Goal: Task Accomplishment & Management: Complete application form

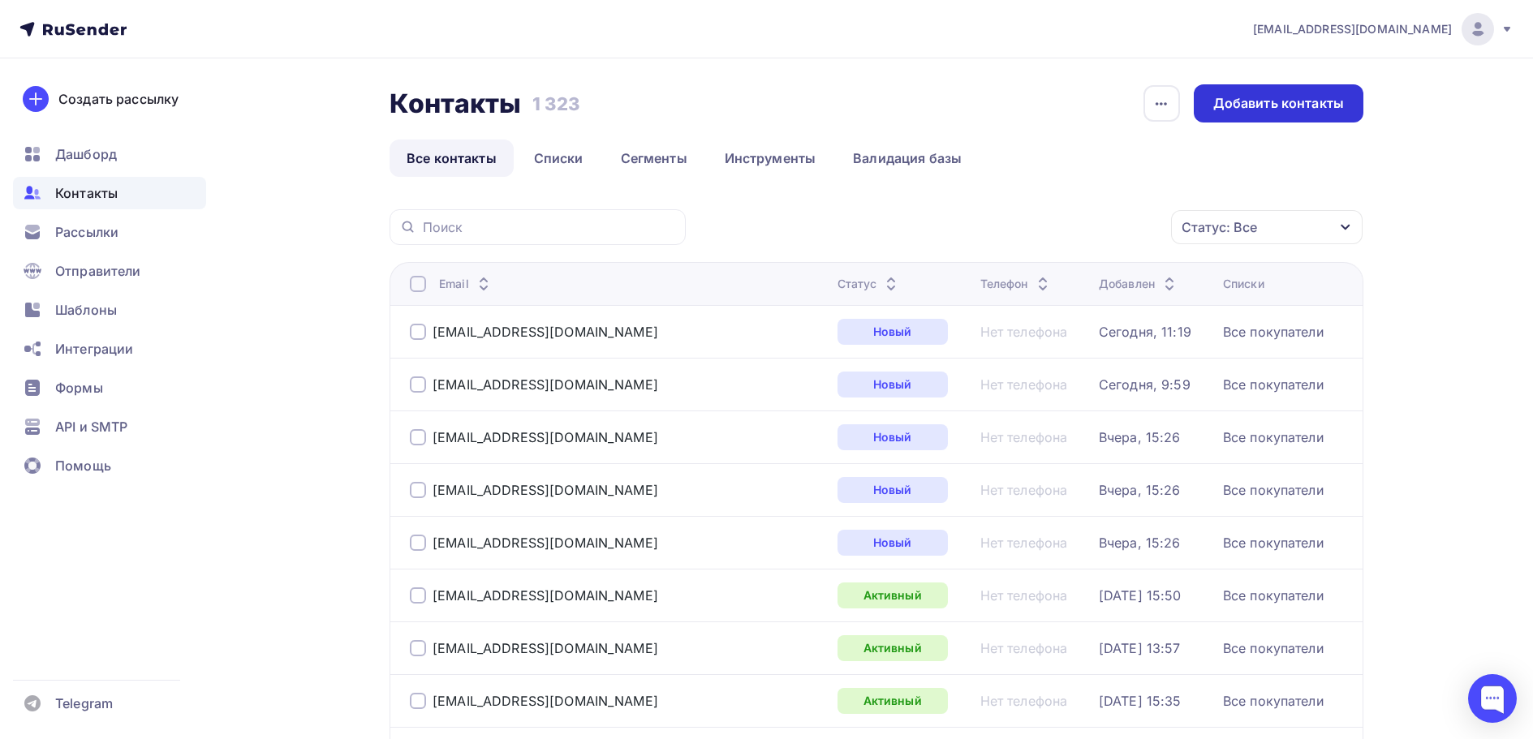
click at [1225, 105] on div "Добавить контакты" at bounding box center [1278, 103] width 131 height 19
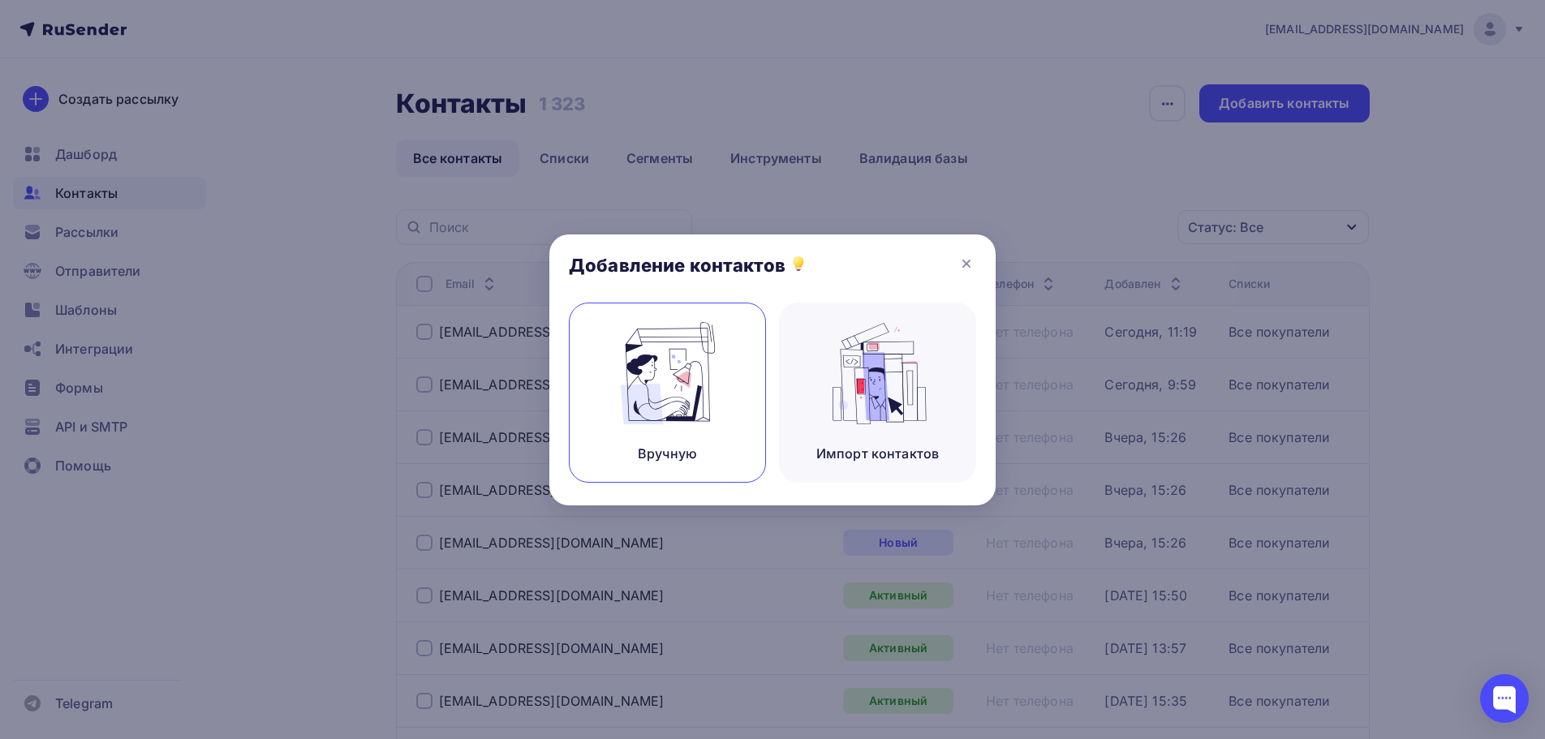
click at [689, 427] on div "Вручную" at bounding box center [667, 393] width 197 height 180
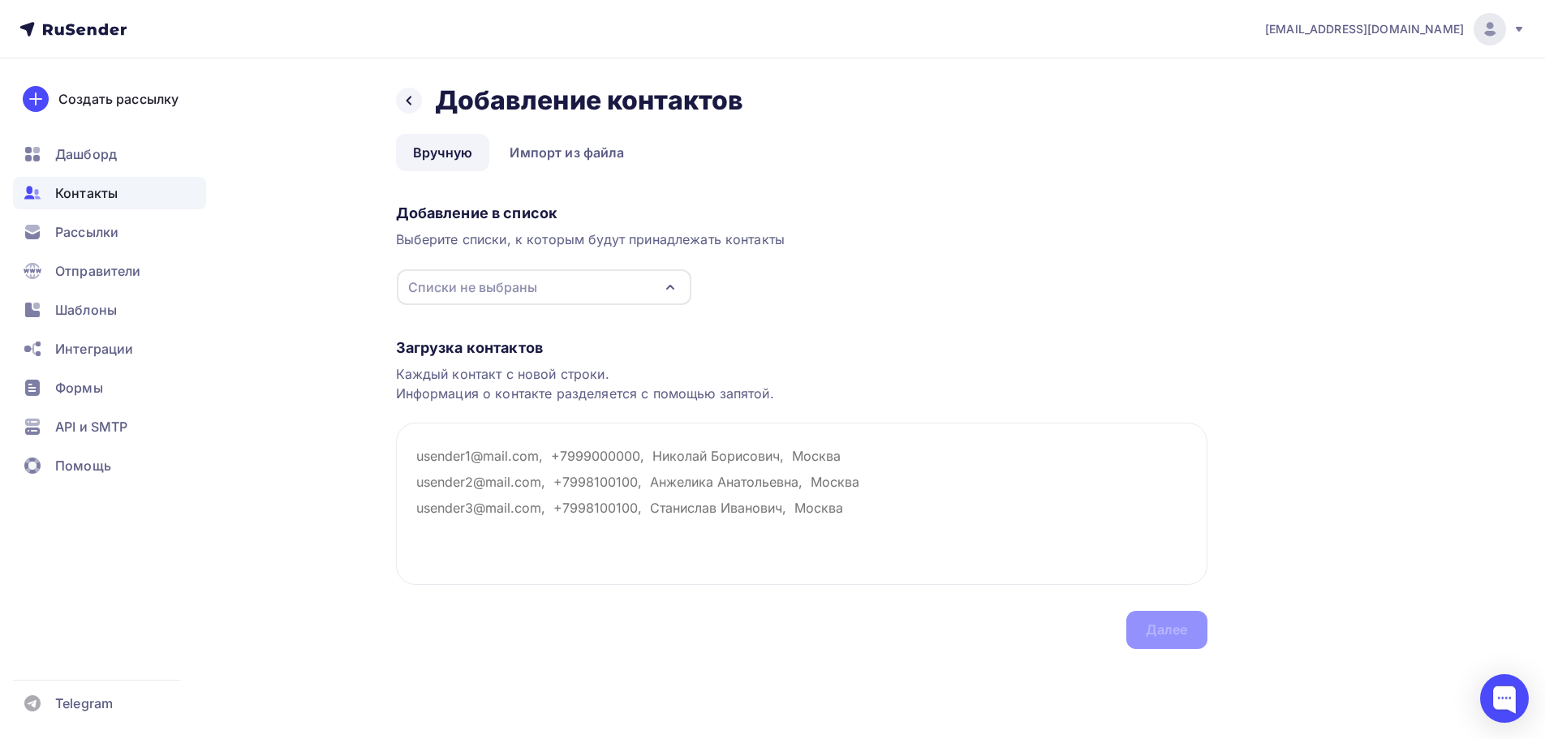
click at [506, 286] on div "Списки не выбраны" at bounding box center [472, 287] width 129 height 19
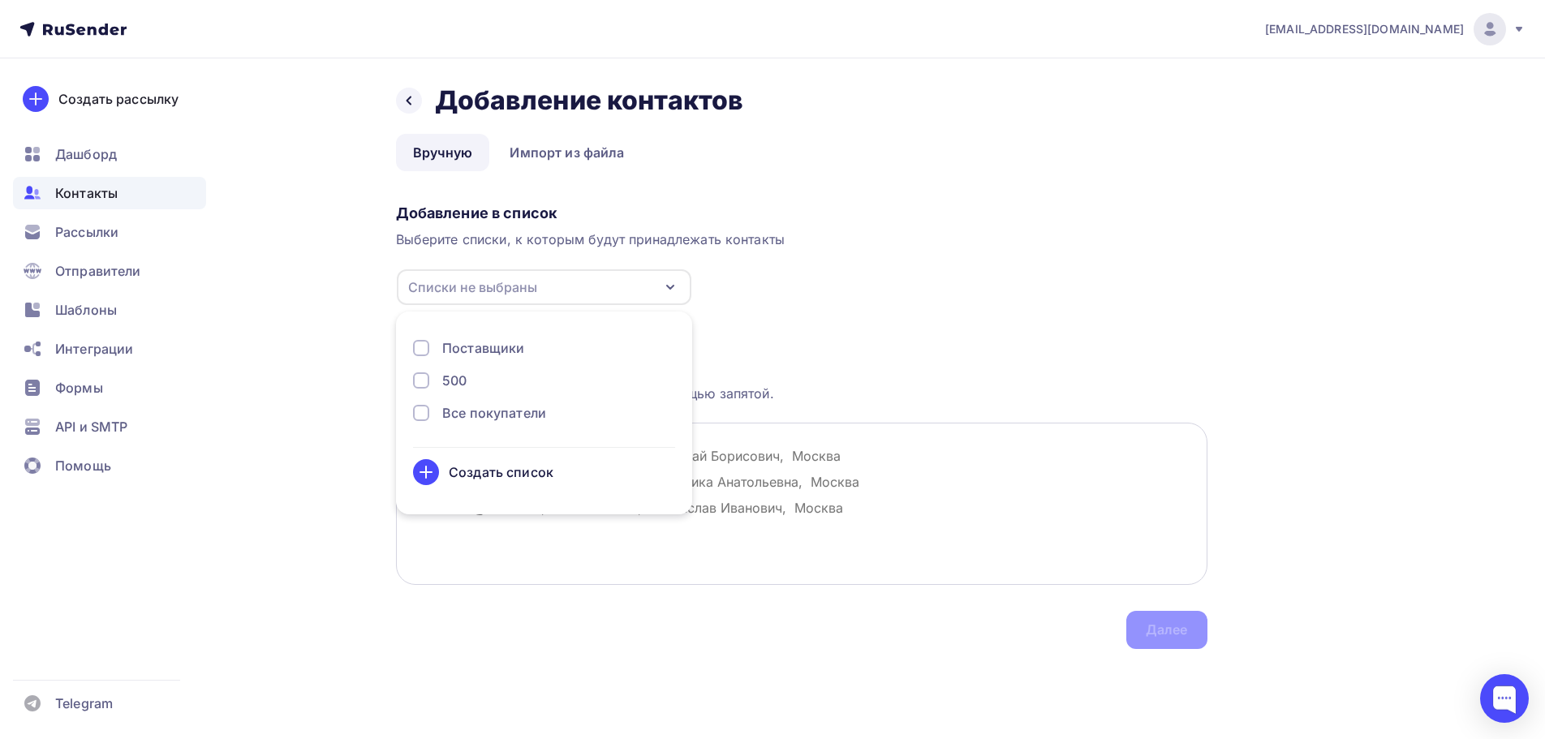
drag, startPoint x: 794, startPoint y: 540, endPoint x: 723, endPoint y: 488, distance: 88.1
click at [784, 532] on textarea at bounding box center [802, 504] width 812 height 162
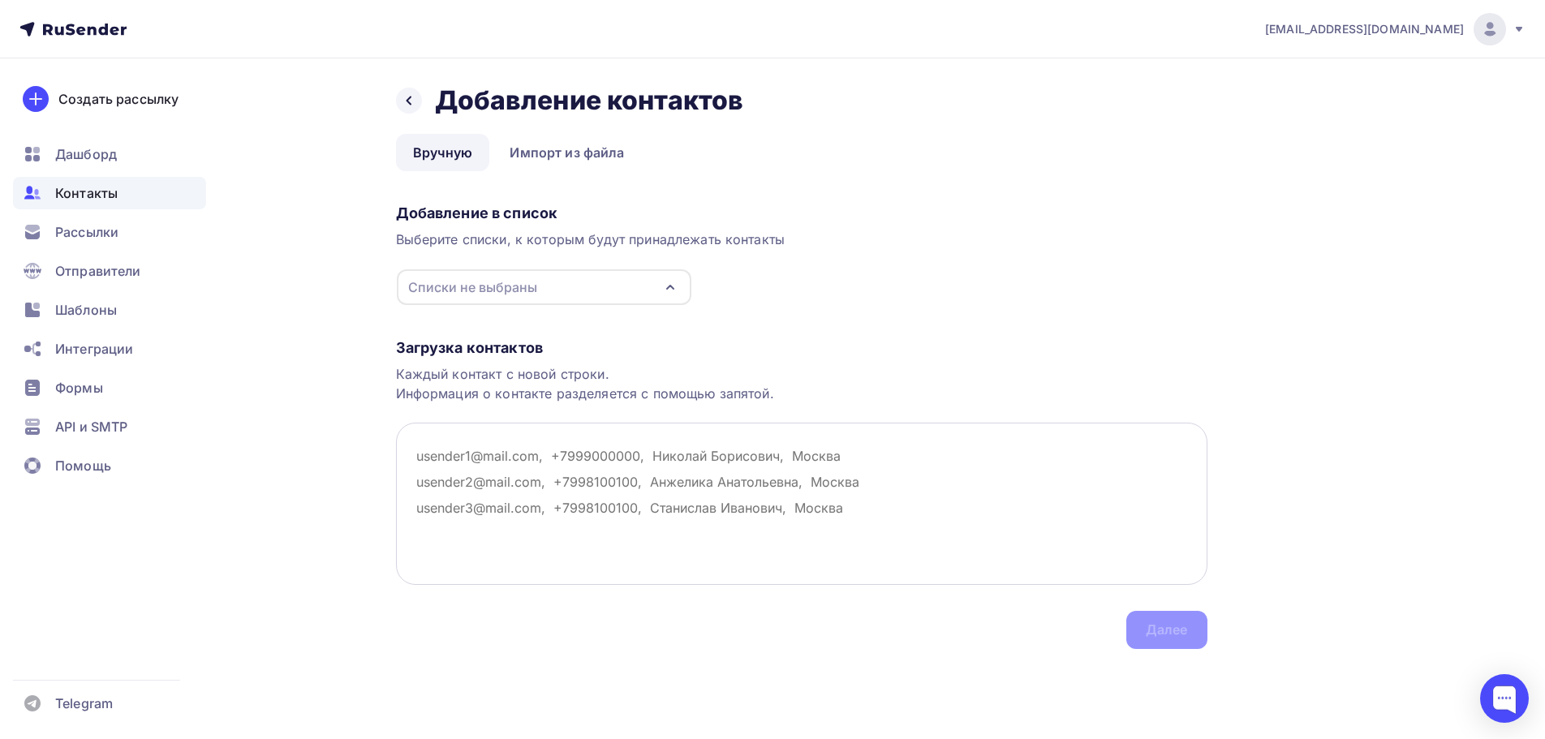
click at [543, 457] on textarea at bounding box center [802, 504] width 812 height 162
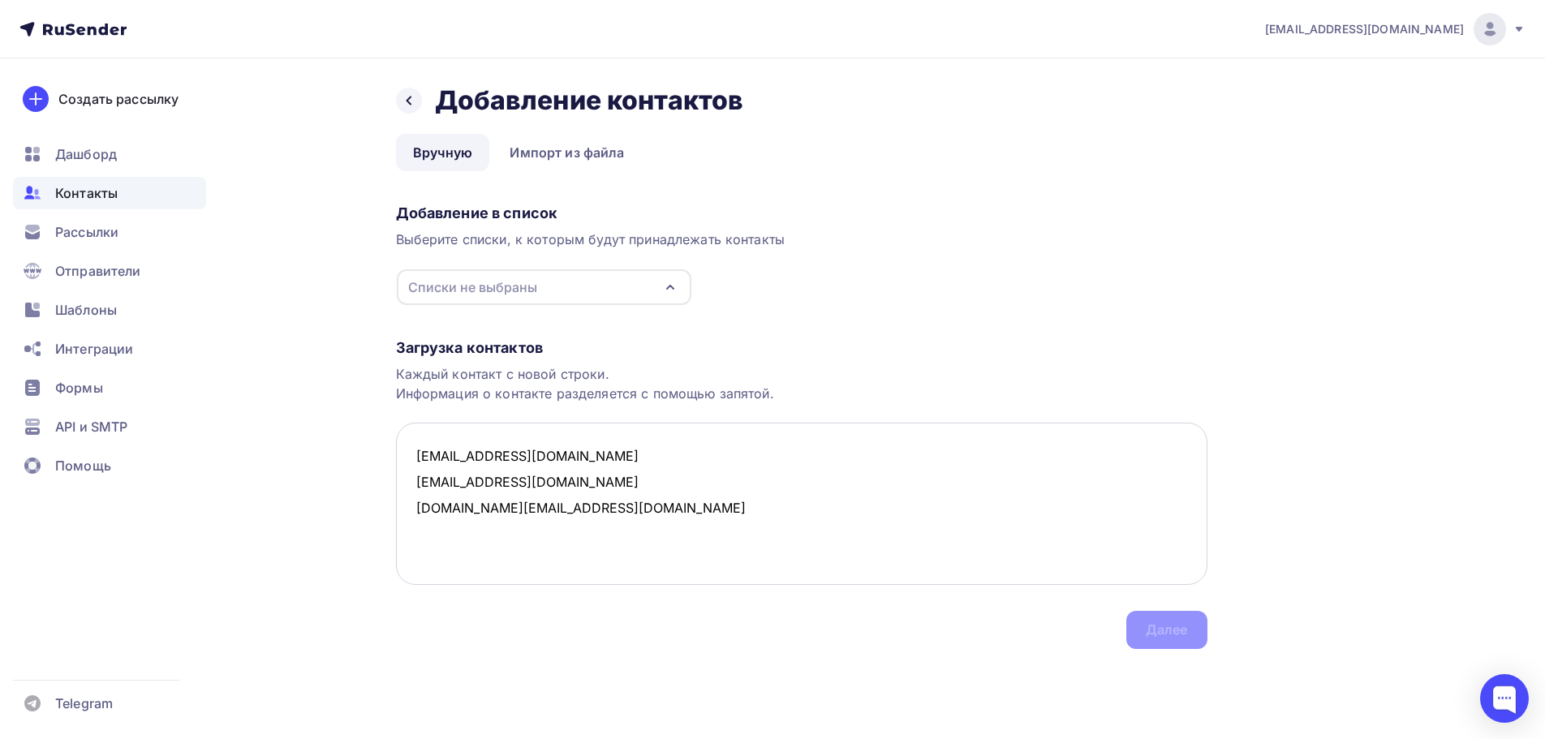
drag, startPoint x: 768, startPoint y: 514, endPoint x: 737, endPoint y: 506, distance: 32.7
click at [755, 510] on textarea "[EMAIL_ADDRESS][DOMAIN_NAME] [EMAIL_ADDRESS][DOMAIN_NAME] [DOMAIN_NAME][EMAIL_A…" at bounding box center [802, 504] width 812 height 162
click at [657, 489] on textarea "[EMAIL_ADDRESS][DOMAIN_NAME] [EMAIL_ADDRESS][DOMAIN_NAME] [DOMAIN_NAME][EMAIL_A…" at bounding box center [802, 504] width 812 height 162
click at [563, 301] on div "Списки не выбраны" at bounding box center [544, 287] width 295 height 36
type textarea "[EMAIL_ADDRESS][DOMAIN_NAME] [EMAIL_ADDRESS][DOMAIN_NAME] [DOMAIN_NAME][EMAIL_A…"
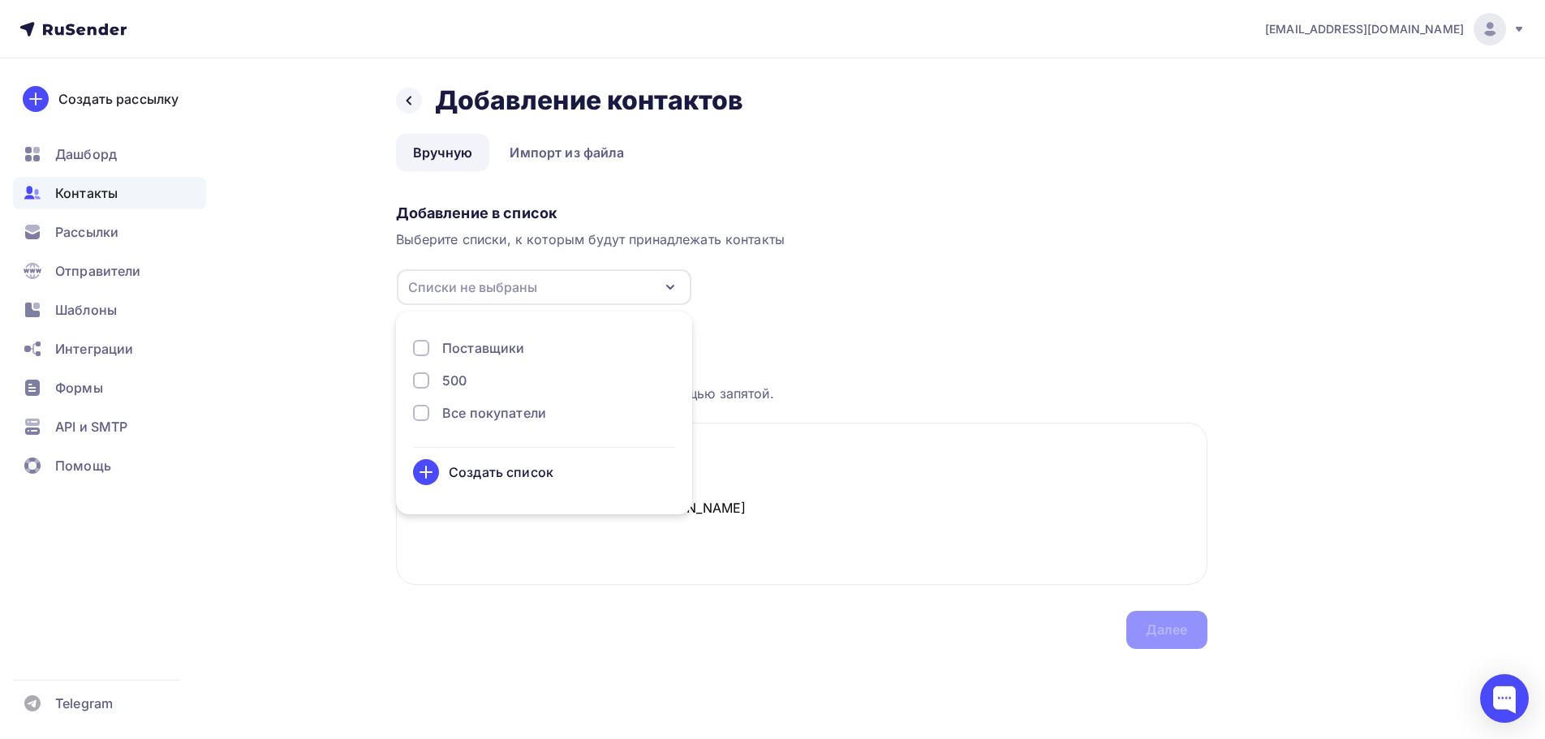
click at [499, 419] on div "Все покупатели" at bounding box center [494, 412] width 104 height 19
click at [1156, 629] on div "Далее" at bounding box center [1167, 630] width 42 height 19
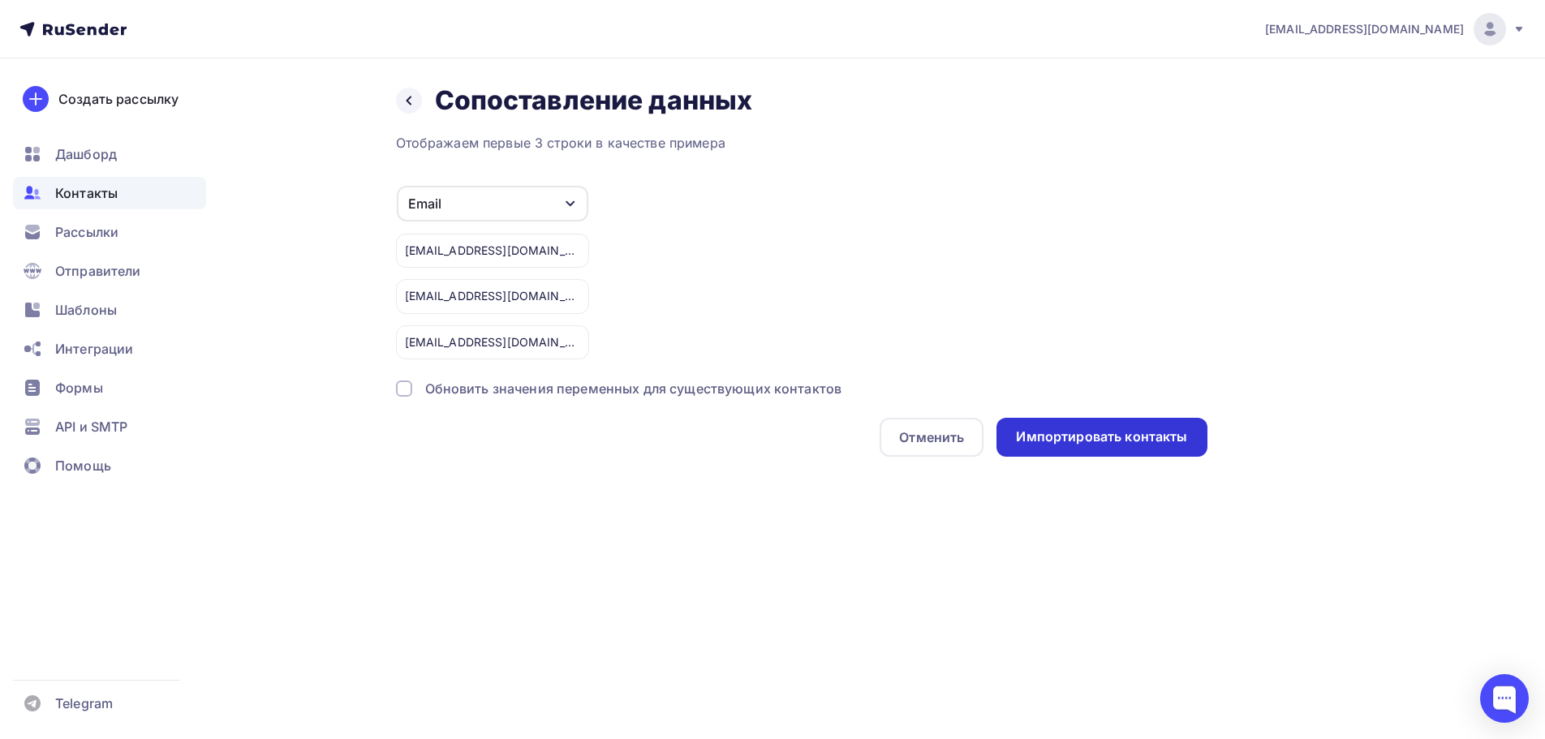
click at [1118, 440] on div "Импортировать контакты" at bounding box center [1101, 437] width 171 height 19
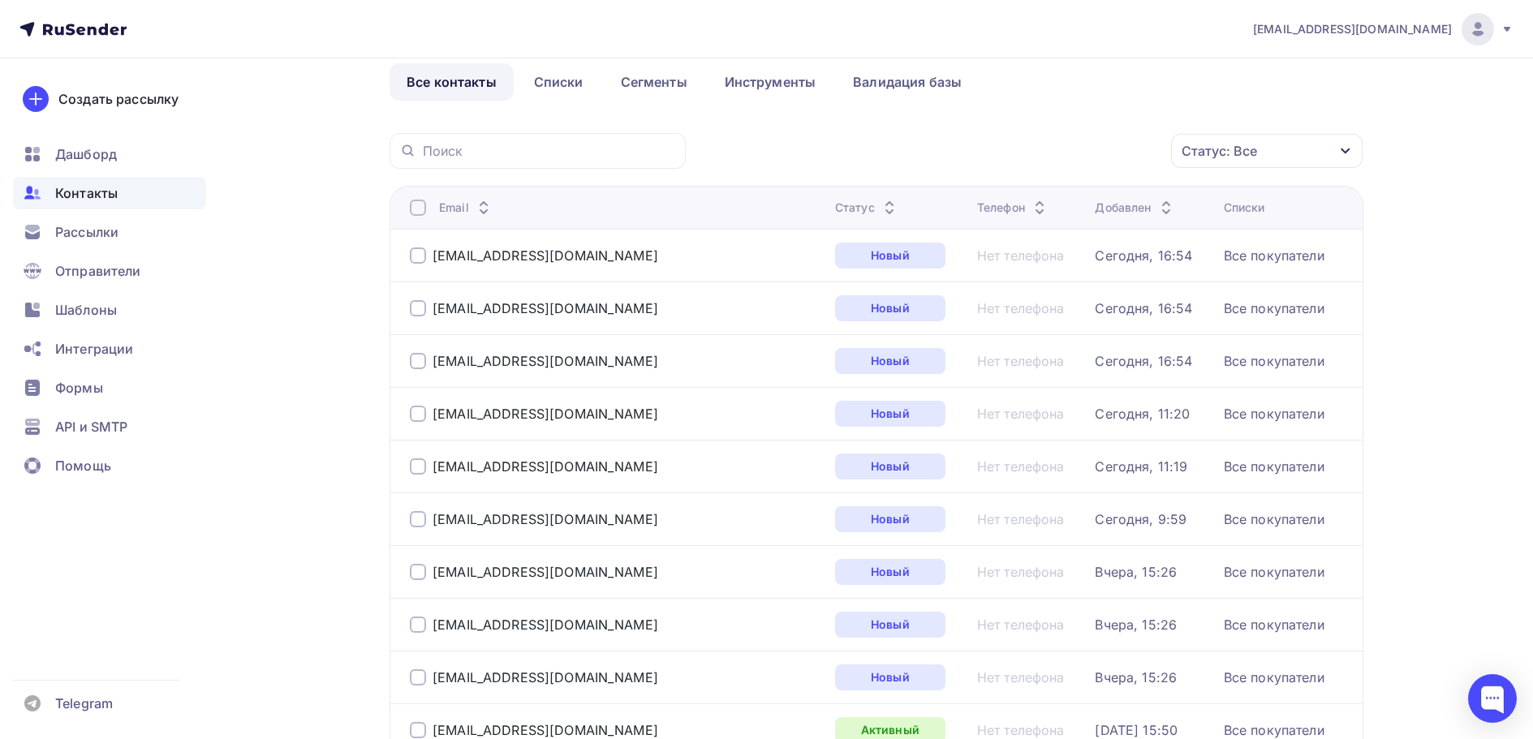
scroll to position [81, 0]
